Goal: Task Accomplishment & Management: Manage account settings

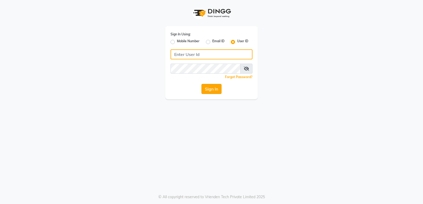
type input "stylishcut"
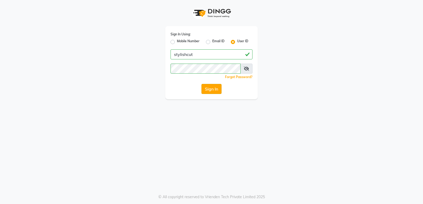
click at [207, 90] on button "Sign In" at bounding box center [211, 89] width 20 height 10
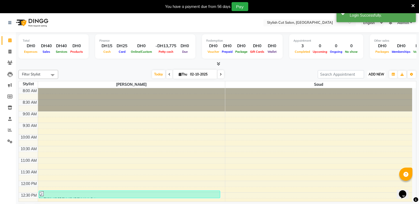
click at [377, 77] on button "ADD NEW Toggle Dropdown" at bounding box center [376, 74] width 18 height 7
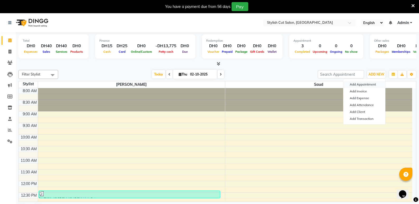
click at [371, 83] on button "Add Appointment" at bounding box center [364, 84] width 42 height 7
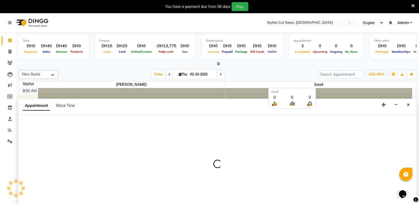
select select "540"
select select "tentative"
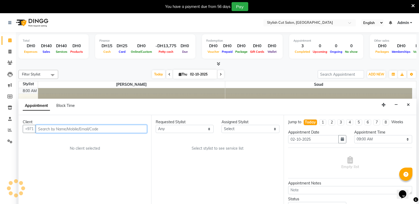
scroll to position [13, 0]
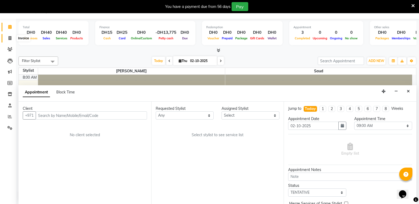
click at [11, 37] on icon at bounding box center [9, 38] width 3 height 4
select select "service"
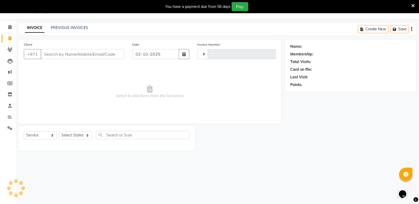
scroll to position [13, 0]
select select "8604"
type input "0757"
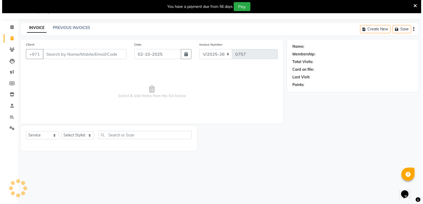
scroll to position [0, 0]
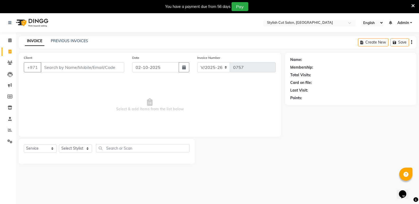
click at [70, 68] on input "Client" at bounding box center [83, 67] width 84 height 10
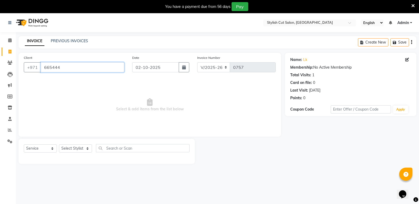
click at [71, 69] on input "665444" at bounding box center [83, 67] width 84 height 10
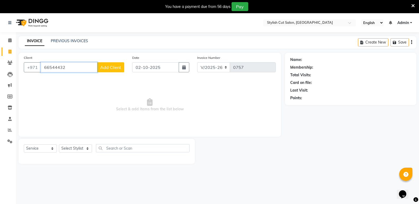
type input "66544432"
click at [113, 68] on span "Add Client" at bounding box center [110, 67] width 21 height 5
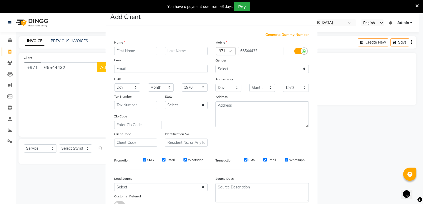
click at [127, 52] on input "text" at bounding box center [135, 51] width 43 height 8
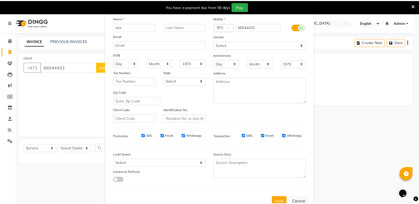
scroll to position [40, 0]
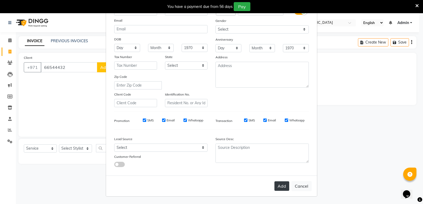
type input "azs"
click at [278, 185] on button "Add" at bounding box center [281, 187] width 15 height 10
select select
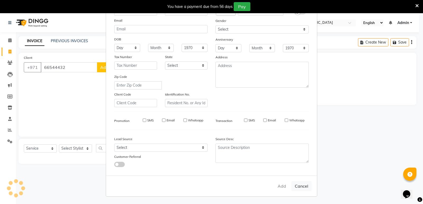
select select
checkbox input "false"
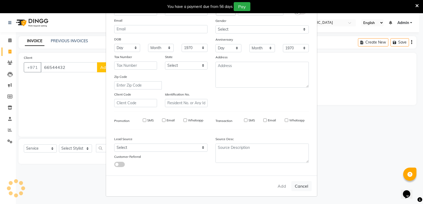
checkbox input "false"
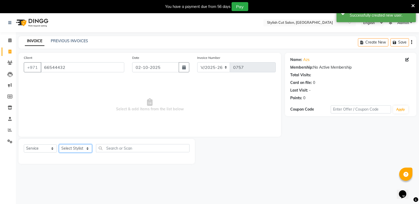
click at [89, 150] on select "Select Stylist Saud [PERSON_NAME]" at bounding box center [75, 149] width 33 height 8
select select "85849"
click at [59, 145] on select "Select Stylist Saud [PERSON_NAME]" at bounding box center [75, 149] width 33 height 8
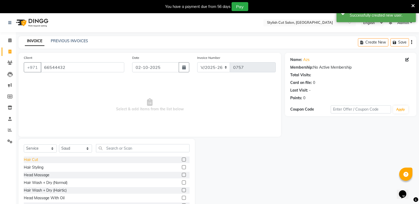
click at [35, 160] on div "Hair Cut" at bounding box center [31, 160] width 14 height 6
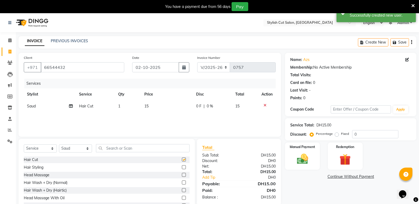
checkbox input "false"
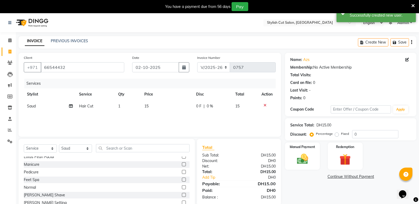
scroll to position [344, 0]
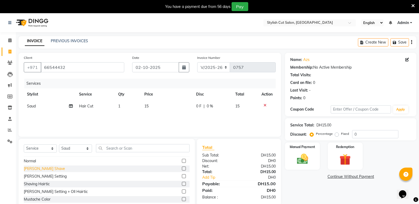
click at [42, 167] on div "[PERSON_NAME] Shave" at bounding box center [44, 169] width 41 height 6
checkbox input "false"
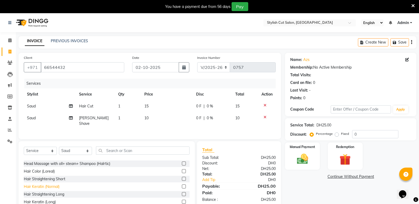
scroll to position [132, 0]
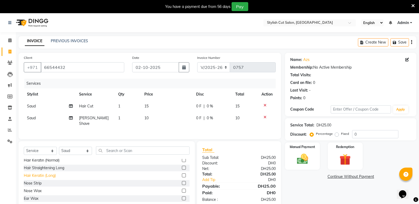
drag, startPoint x: 34, startPoint y: 187, endPoint x: 37, endPoint y: 187, distance: 3.2
click at [34, 188] on div "Nose Wax" at bounding box center [33, 191] width 18 height 6
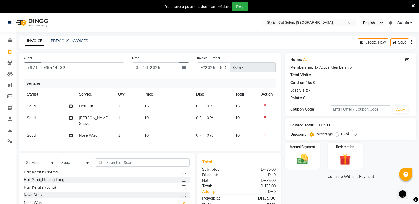
checkbox input "false"
click at [341, 133] on label "Fixed" at bounding box center [345, 134] width 8 height 5
click at [336, 133] on input "Fixed" at bounding box center [338, 134] width 4 height 4
radio input "true"
click at [360, 134] on input "0" at bounding box center [375, 134] width 46 height 8
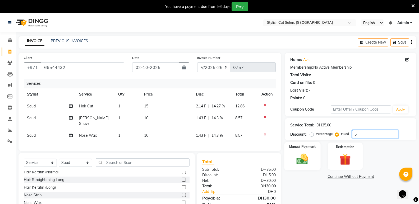
type input "5"
click at [303, 160] on img at bounding box center [302, 158] width 19 height 13
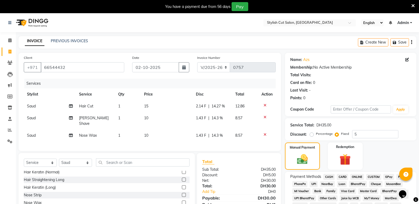
click at [341, 175] on span "CARD" at bounding box center [342, 177] width 11 height 6
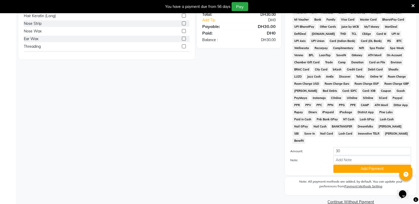
scroll to position [174, 0]
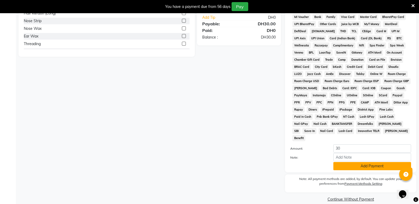
click at [351, 162] on button "Add Payment" at bounding box center [372, 166] width 78 height 8
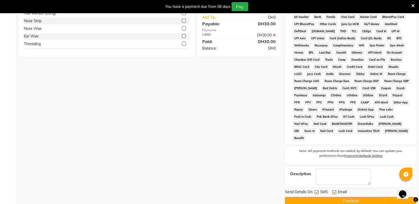
click at [350, 197] on button "Checkout" at bounding box center [350, 201] width 131 height 8
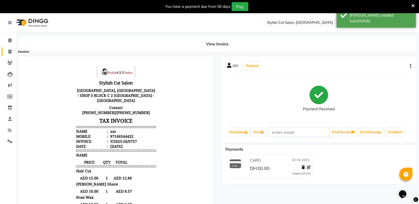
click at [10, 52] on icon at bounding box center [9, 52] width 3 height 4
select select "service"
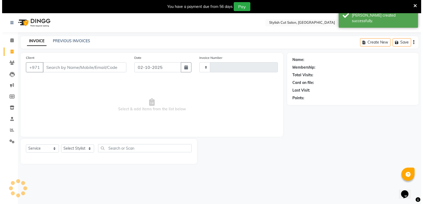
scroll to position [13, 0]
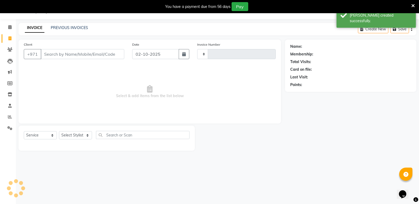
type input "0758"
select select "8604"
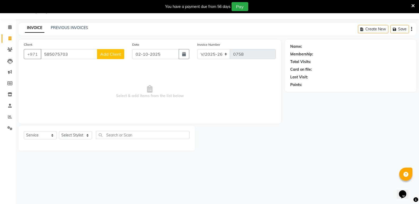
type input "585075703"
click at [111, 53] on span "Add Client" at bounding box center [110, 54] width 21 height 5
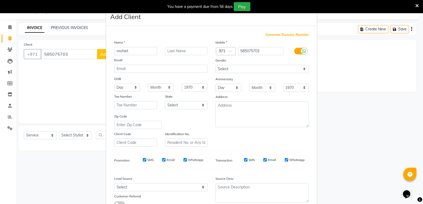
type input "mohiet"
click at [183, 52] on input "text" at bounding box center [186, 51] width 43 height 8
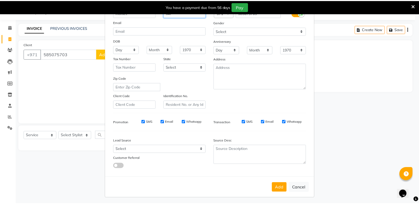
scroll to position [40, 0]
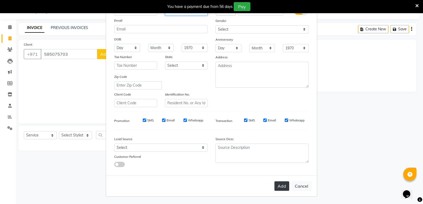
type input "647"
click at [282, 186] on button "Add" at bounding box center [281, 187] width 15 height 10
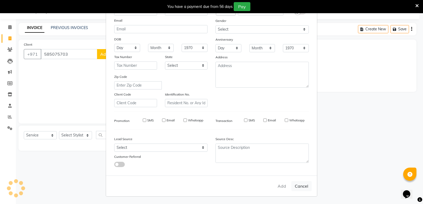
select select
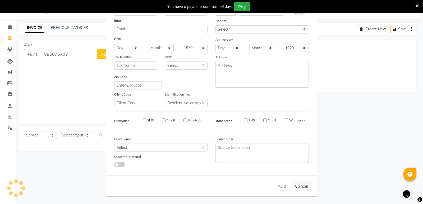
select select
checkbox input "false"
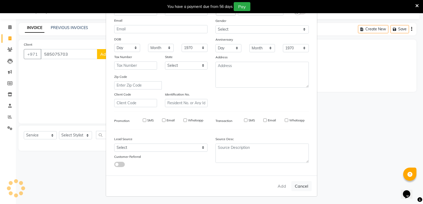
checkbox input "false"
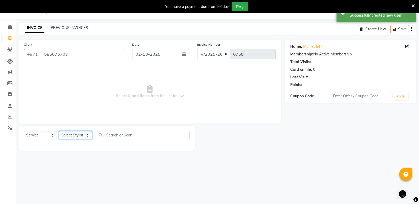
click at [89, 135] on select "Select Stylist Saud [PERSON_NAME]" at bounding box center [75, 135] width 33 height 8
select select "85848"
click at [59, 131] on select "Select Stylist Saud [PERSON_NAME]" at bounding box center [75, 135] width 33 height 8
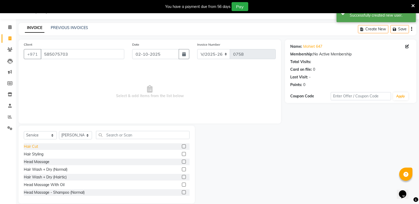
click at [37, 146] on div "Hair Cut" at bounding box center [31, 147] width 14 height 6
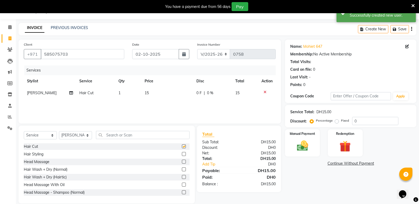
checkbox input "false"
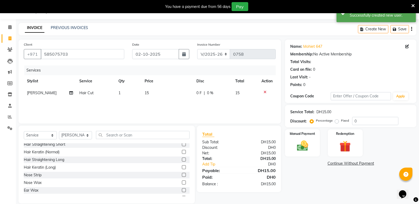
scroll to position [132, 0]
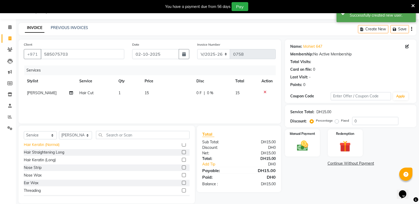
click at [47, 146] on div "Hair Keratin (Normal)" at bounding box center [42, 145] width 36 height 6
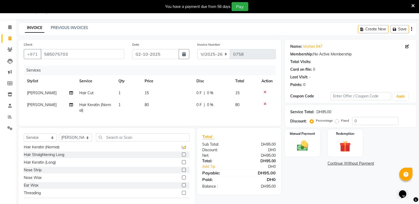
checkbox input "false"
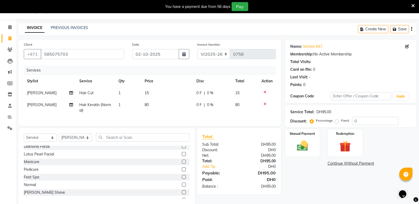
scroll to position [317, 0]
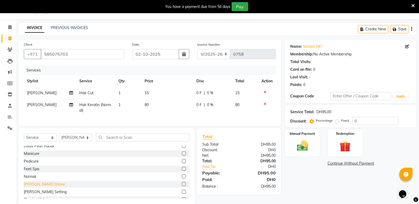
click at [34, 187] on div "[PERSON_NAME] Shave" at bounding box center [44, 185] width 41 height 6
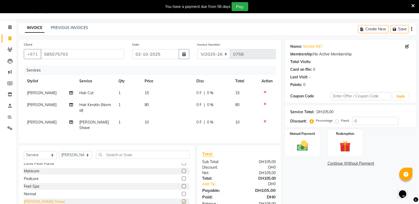
checkbox input "false"
click at [341, 122] on label "Fixed" at bounding box center [345, 120] width 8 height 5
click at [336, 122] on input "Fixed" at bounding box center [338, 121] width 4 height 4
radio input "true"
click at [365, 122] on input "0" at bounding box center [375, 121] width 46 height 8
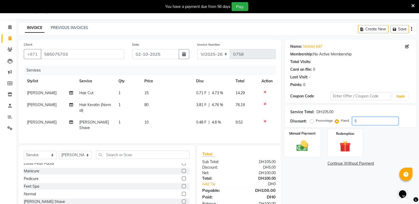
type input "5"
click at [304, 148] on img at bounding box center [302, 145] width 19 height 13
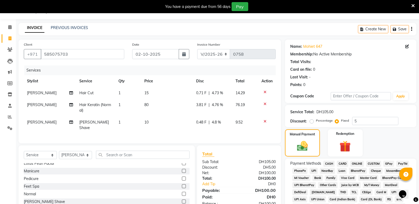
click at [328, 163] on span "CASH" at bounding box center [328, 164] width 11 height 6
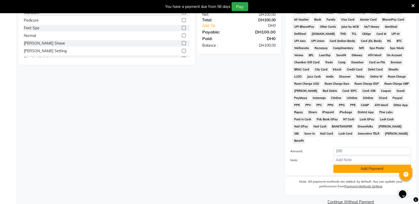
click at [358, 165] on button "Add Payment" at bounding box center [372, 169] width 78 height 8
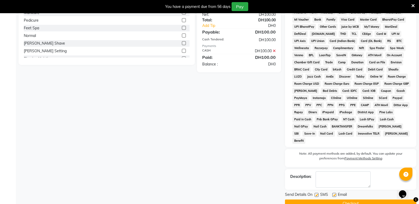
scroll to position [176, 0]
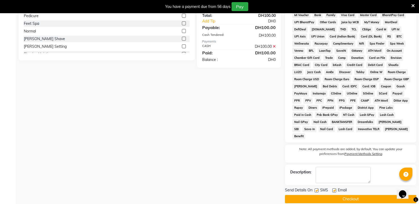
click at [330, 195] on button "Checkout" at bounding box center [350, 199] width 131 height 8
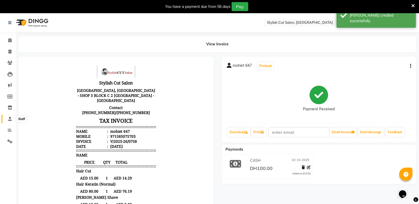
click at [10, 117] on icon at bounding box center [9, 119] width 3 height 4
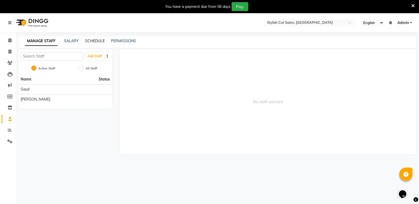
click at [90, 42] on link "SCHEDULE" at bounding box center [95, 41] width 20 height 5
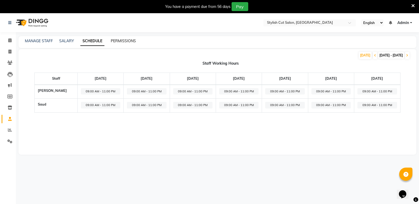
click at [119, 43] on link "PERMISSIONS" at bounding box center [123, 41] width 25 height 5
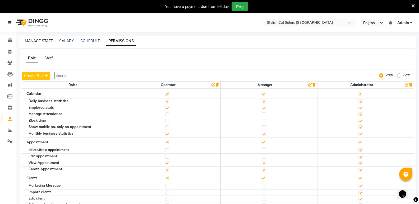
click at [41, 42] on link "MANAGE STAFF" at bounding box center [39, 41] width 28 height 5
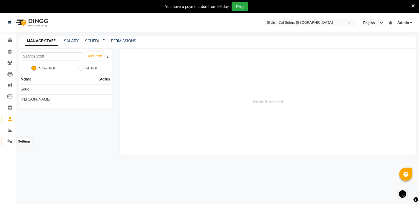
click at [9, 142] on icon at bounding box center [9, 142] width 5 height 4
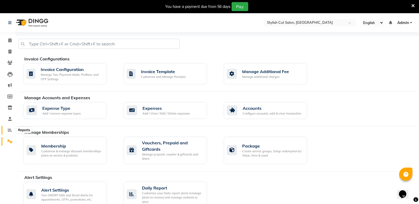
click at [11, 130] on icon at bounding box center [10, 130] width 4 height 4
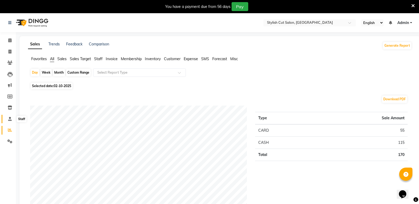
click at [10, 121] on icon at bounding box center [9, 119] width 3 height 4
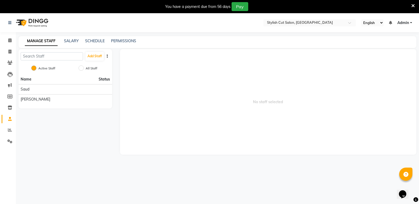
click at [408, 22] on span "Admin" at bounding box center [403, 23] width 12 height 6
click at [342, 75] on span "No staff selected" at bounding box center [268, 102] width 296 height 106
click at [96, 57] on button "Add Staff" at bounding box center [94, 56] width 18 height 9
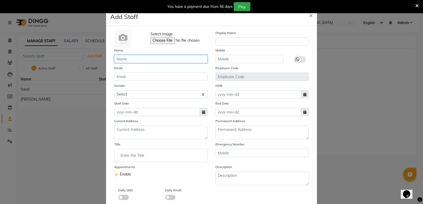
click at [144, 61] on input "text" at bounding box center [160, 59] width 93 height 8
type input "mudassr"
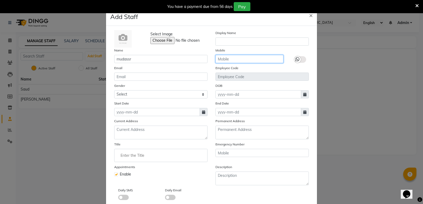
click at [239, 58] on input "text" at bounding box center [249, 59] width 68 height 8
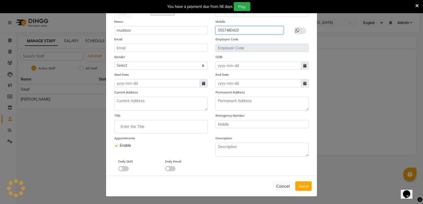
type input "0557480420"
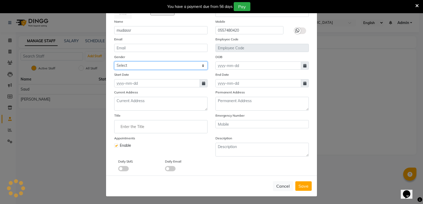
click at [200, 66] on select "Select [DEMOGRAPHIC_DATA] [DEMOGRAPHIC_DATA] Other Prefer Not To Say" at bounding box center [160, 66] width 93 height 8
select select "[DEMOGRAPHIC_DATA]"
click at [114, 62] on select "Select [DEMOGRAPHIC_DATA] [DEMOGRAPHIC_DATA] Other Prefer Not To Say" at bounding box center [160, 66] width 93 height 8
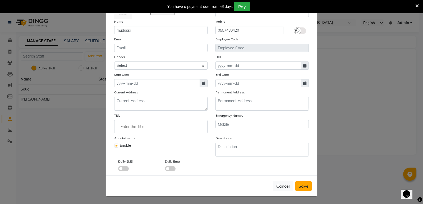
click at [301, 184] on span "Save" at bounding box center [303, 186] width 10 height 5
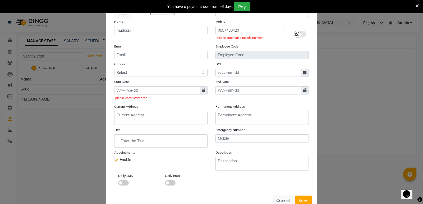
click at [202, 90] on icon at bounding box center [203, 91] width 3 height 4
select select "10"
select select "2025"
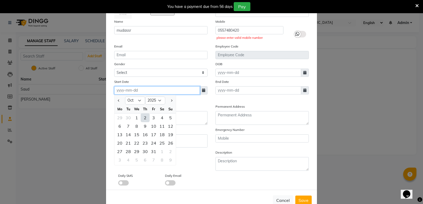
click at [147, 91] on input at bounding box center [157, 90] width 86 height 8
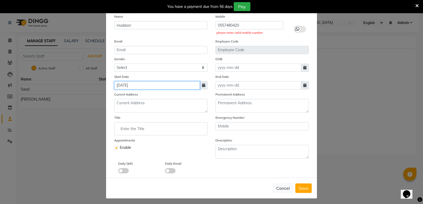
scroll to position [36, 0]
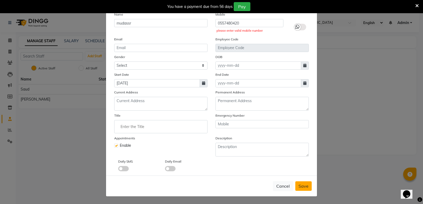
type input "02-10-2025"
click at [303, 186] on span "Save" at bounding box center [303, 186] width 10 height 5
click at [217, 23] on input "0557480420" at bounding box center [249, 23] width 68 height 8
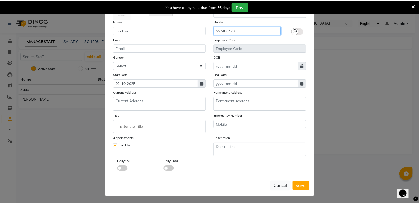
scroll to position [29, 0]
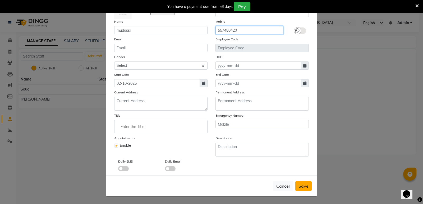
type input "557480420"
click at [298, 184] on span "Save" at bounding box center [303, 186] width 10 height 5
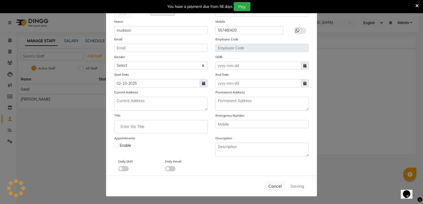
select select
checkbox input "false"
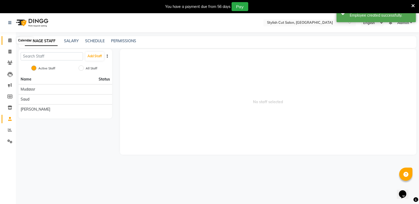
click at [11, 41] on icon at bounding box center [9, 40] width 3 height 4
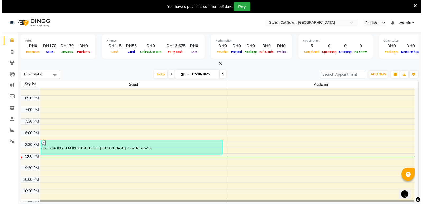
scroll to position [205, 0]
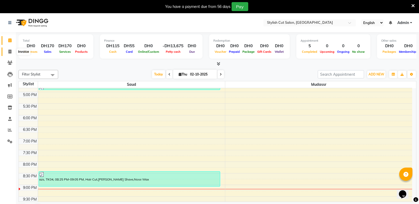
click at [11, 51] on icon at bounding box center [9, 52] width 3 height 4
select select "service"
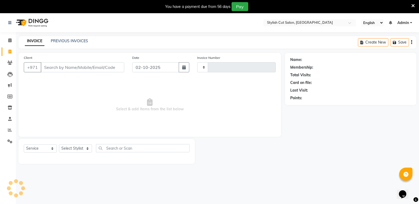
type input "0759"
select select "8604"
click at [88, 147] on select "Select Stylist" at bounding box center [75, 149] width 33 height 8
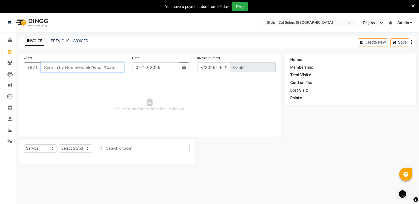
click at [105, 69] on input "Client" at bounding box center [83, 67] width 84 height 10
type input "788990987"
click at [104, 69] on span "Add Client" at bounding box center [110, 67] width 21 height 5
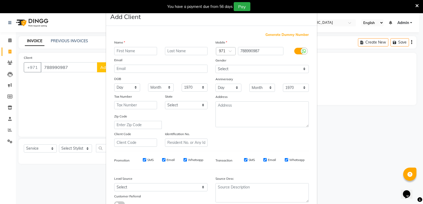
click at [137, 51] on input "text" at bounding box center [135, 51] width 43 height 8
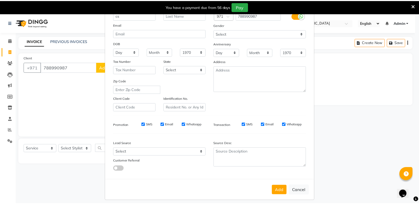
scroll to position [40, 0]
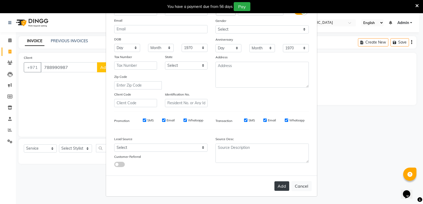
type input "cs"
click at [282, 189] on button "Add" at bounding box center [281, 187] width 15 height 10
select select
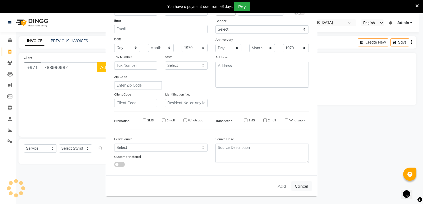
select select
checkbox input "false"
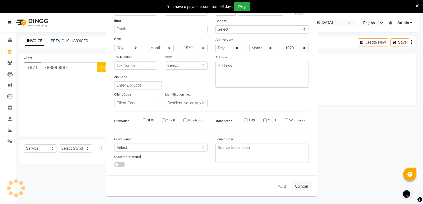
checkbox input "false"
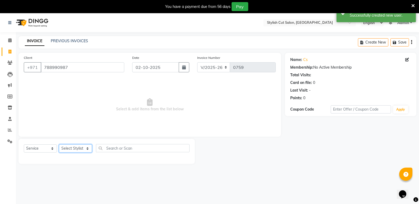
click at [88, 149] on select "Select Stylist mudassr Saud [PERSON_NAME]" at bounding box center [75, 149] width 33 height 8
select select "93594"
click at [59, 145] on select "Select Stylist mudassr Saud [PERSON_NAME]" at bounding box center [75, 149] width 33 height 8
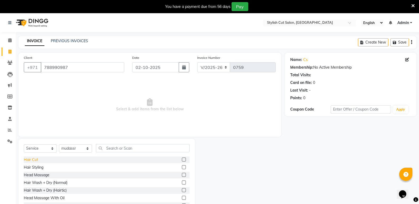
click at [35, 159] on div "Hair Cut" at bounding box center [31, 160] width 14 height 6
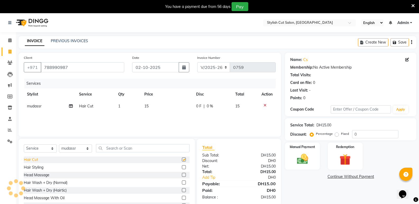
checkbox input "false"
click at [306, 163] on img at bounding box center [302, 158] width 19 height 13
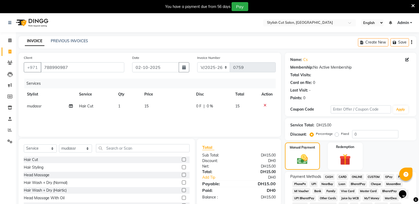
click at [329, 176] on span "CASH" at bounding box center [328, 177] width 11 height 6
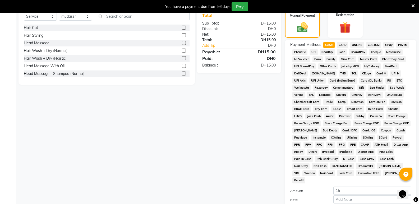
scroll to position [174, 0]
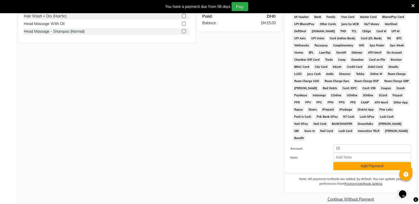
click at [356, 162] on button "Add Payment" at bounding box center [372, 166] width 78 height 8
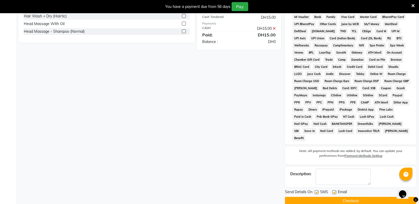
click at [337, 197] on button "Checkout" at bounding box center [350, 201] width 131 height 8
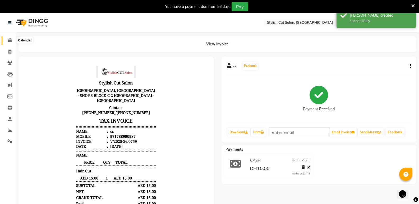
click at [11, 40] on icon at bounding box center [9, 40] width 3 height 4
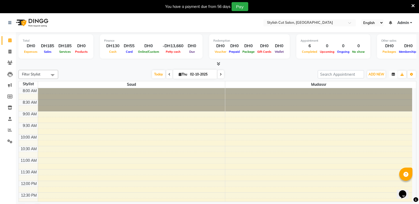
click at [392, 74] on icon "button" at bounding box center [393, 74] width 3 height 3
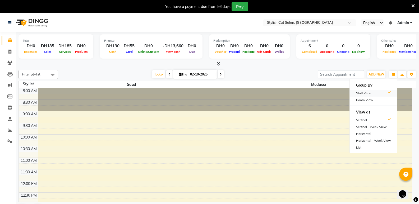
click at [371, 93] on div "Staff View" at bounding box center [373, 93] width 47 height 7
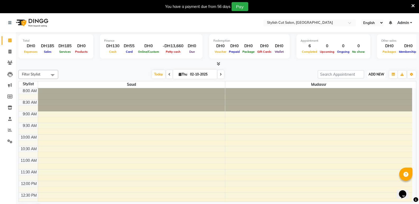
click at [382, 75] on span "ADD NEW" at bounding box center [376, 74] width 16 height 4
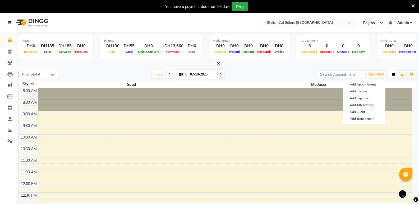
click at [394, 74] on icon "button" at bounding box center [393, 74] width 3 height 3
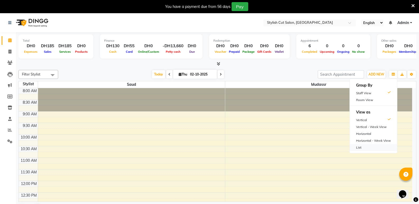
click at [360, 147] on div "List" at bounding box center [373, 147] width 47 height 7
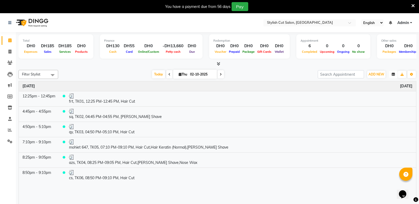
click at [394, 75] on icon "button" at bounding box center [393, 74] width 3 height 3
click at [372, 119] on div "Vertical" at bounding box center [373, 120] width 47 height 7
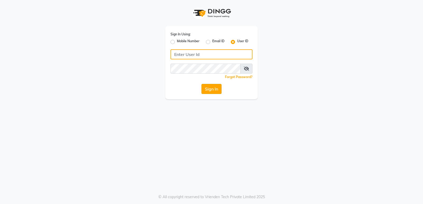
type input "stylishcut"
click at [205, 89] on button "Sign In" at bounding box center [211, 89] width 20 height 10
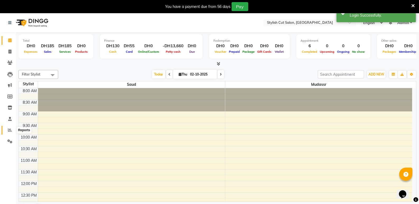
click at [9, 130] on icon at bounding box center [10, 130] width 4 height 4
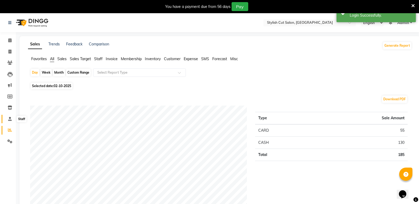
click at [10, 118] on icon at bounding box center [9, 119] width 3 height 4
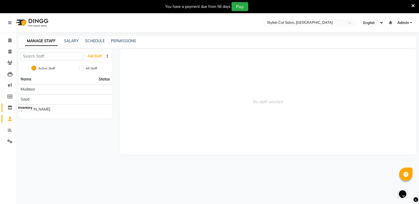
click at [11, 106] on icon at bounding box center [10, 108] width 4 height 4
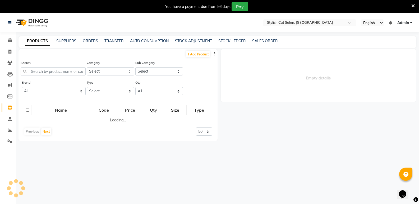
select select
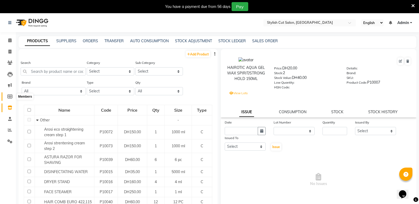
click at [10, 97] on icon at bounding box center [9, 97] width 5 height 4
select select
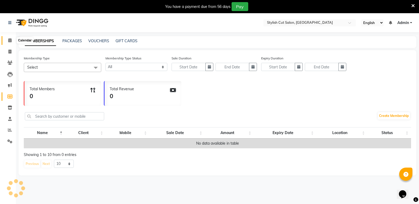
click at [12, 40] on icon at bounding box center [9, 40] width 3 height 4
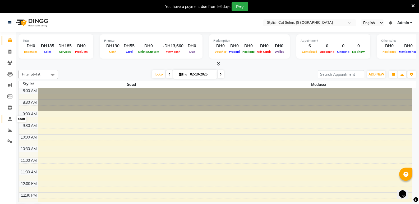
click at [9, 120] on icon at bounding box center [9, 119] width 3 height 4
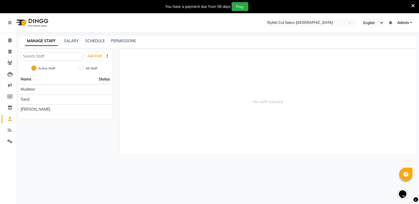
click at [85, 69] on div "All Staff" at bounding box center [88, 69] width 17 height 6
click at [83, 69] on input "All Staff" at bounding box center [80, 68] width 5 height 5
radio input "true"
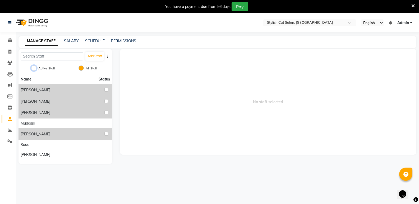
click at [33, 68] on input "Active Staff" at bounding box center [33, 68] width 5 height 5
radio input "true"
radio input "false"
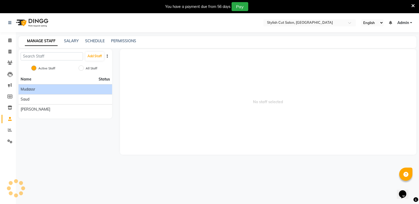
click at [32, 88] on span "mudassr" at bounding box center [28, 90] width 15 height 6
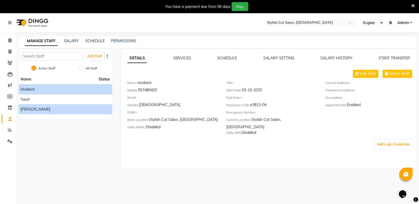
click at [27, 109] on span "[PERSON_NAME]" at bounding box center [36, 110] width 30 height 6
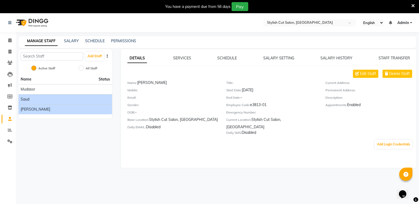
click at [28, 98] on span "Saud" at bounding box center [25, 100] width 9 height 6
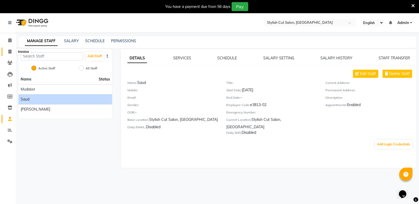
click at [12, 50] on span at bounding box center [9, 52] width 9 height 6
select select "service"
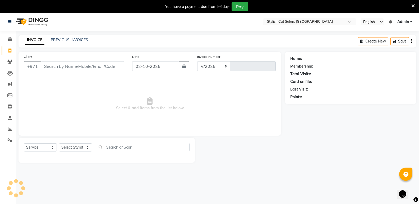
select select "8604"
type input "0760"
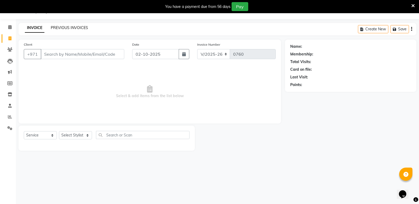
click at [55, 26] on link "PREVIOUS INVOICES" at bounding box center [69, 27] width 37 height 5
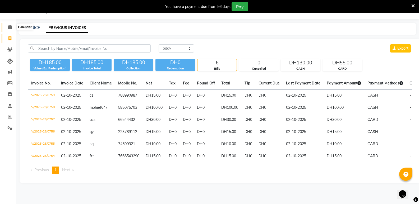
click at [11, 26] on icon at bounding box center [9, 27] width 3 height 4
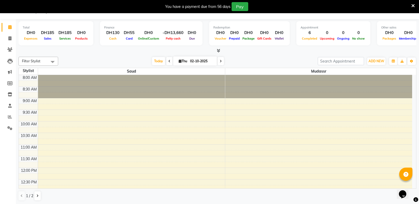
click at [52, 62] on span at bounding box center [52, 62] width 11 height 10
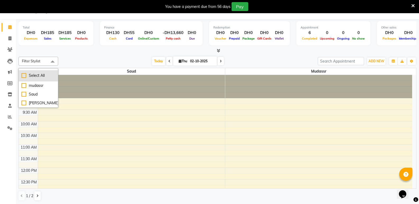
click at [46, 76] on div "Select All" at bounding box center [38, 76] width 34 height 6
checkbox input "true"
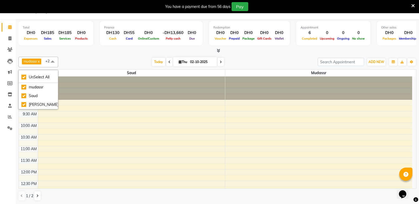
click at [76, 55] on div "mudassr x Saud x Vivek x +2 UnSelect All mudassr Saud Vivek Today Thu 02-10-202…" at bounding box center [217, 129] width 398 height 149
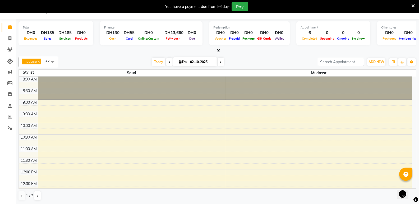
scroll to position [13, 0]
click at [50, 61] on span at bounding box center [52, 62] width 11 height 10
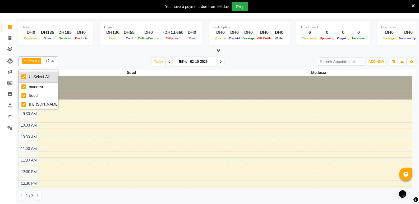
click at [23, 77] on div "UnSelect All" at bounding box center [38, 77] width 34 height 6
checkbox input "false"
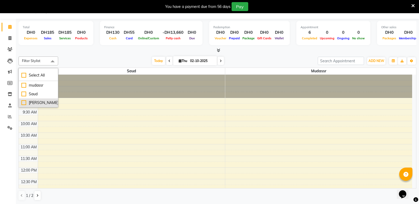
click at [31, 102] on div "[PERSON_NAME]" at bounding box center [38, 103] width 34 height 6
checkbox input "true"
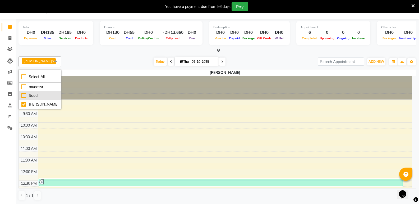
click at [33, 94] on div "Saud" at bounding box center [39, 96] width 37 height 6
checkbox input "true"
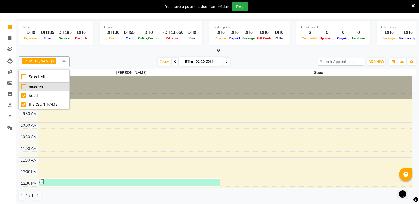
click at [32, 88] on div "mudassr" at bounding box center [43, 87] width 45 height 6
checkbox input "true"
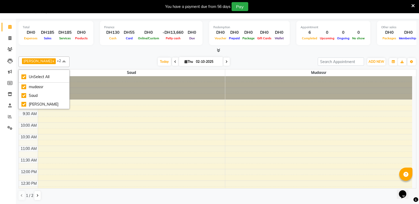
click at [75, 61] on div "Today Thu 02-10-2025" at bounding box center [193, 62] width 243 height 8
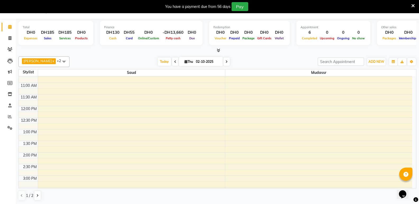
scroll to position [0, 0]
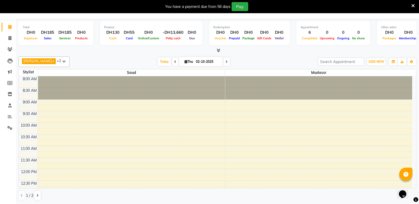
click at [59, 61] on span at bounding box center [64, 62] width 11 height 10
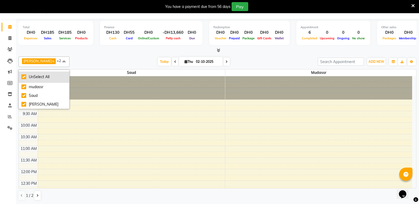
click at [23, 75] on div "UnSelect All" at bounding box center [43, 77] width 45 height 6
checkbox input "false"
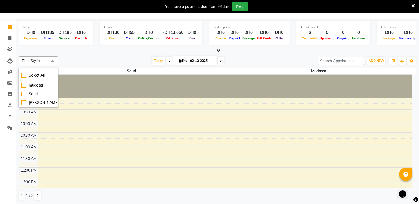
click at [85, 62] on div "Today Thu 02-10-2025" at bounding box center [188, 61] width 254 height 8
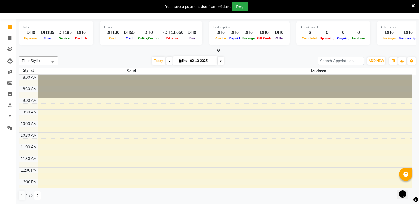
click at [38, 195] on icon at bounding box center [37, 195] width 2 height 3
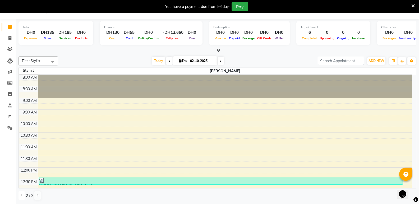
click at [21, 195] on icon at bounding box center [22, 195] width 2 height 3
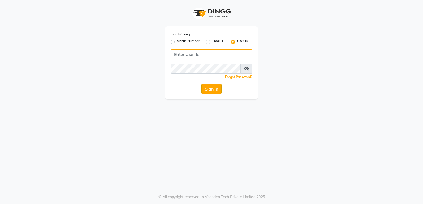
type input "stylishcut"
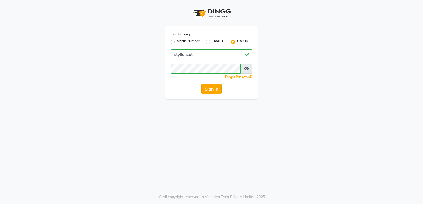
click at [212, 90] on button "Sign In" at bounding box center [211, 89] width 20 height 10
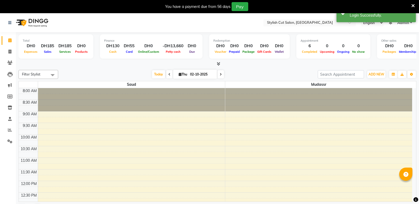
select select "en"
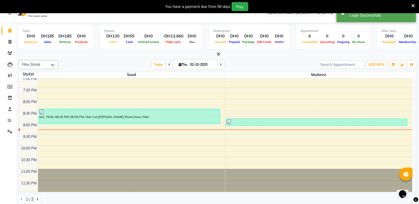
scroll to position [13, 0]
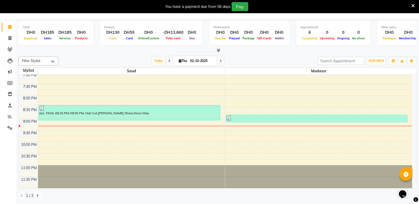
click at [36, 196] on icon at bounding box center [37, 195] width 2 height 3
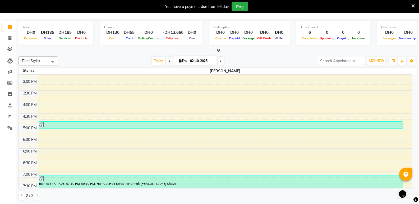
scroll to position [258, 0]
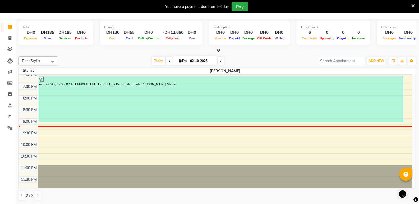
click at [53, 61] on span at bounding box center [52, 62] width 11 height 10
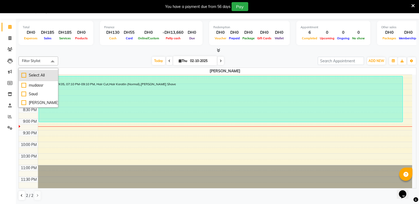
click at [49, 73] on div "Select All" at bounding box center [38, 76] width 34 height 6
checkbox input "true"
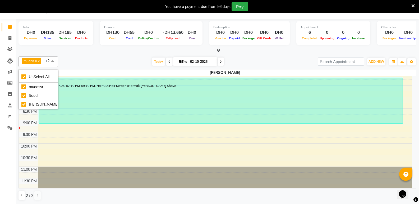
drag, startPoint x: 88, startPoint y: 49, endPoint x: 86, endPoint y: 55, distance: 6.8
click at [88, 49] on div at bounding box center [217, 51] width 398 height 6
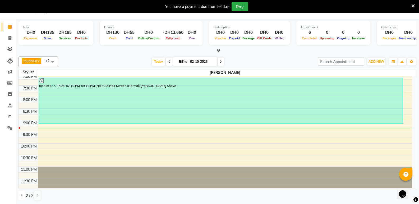
click at [20, 195] on button at bounding box center [21, 195] width 6 height 9
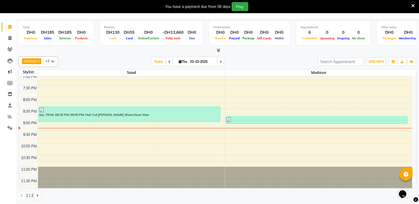
click at [52, 60] on span at bounding box center [52, 62] width 11 height 10
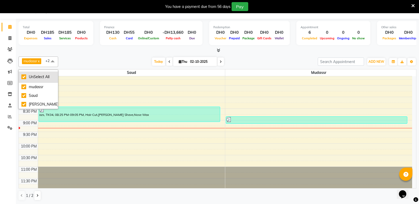
click at [47, 76] on div "UnSelect All" at bounding box center [38, 77] width 34 height 6
checkbox input "false"
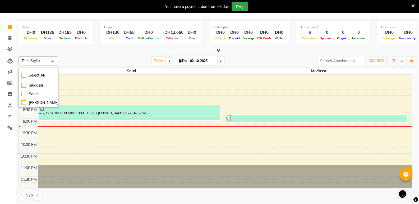
click at [74, 58] on div "Today Thu 02-10-2025" at bounding box center [188, 61] width 254 height 8
